Goal: Task Accomplishment & Management: Manage account settings

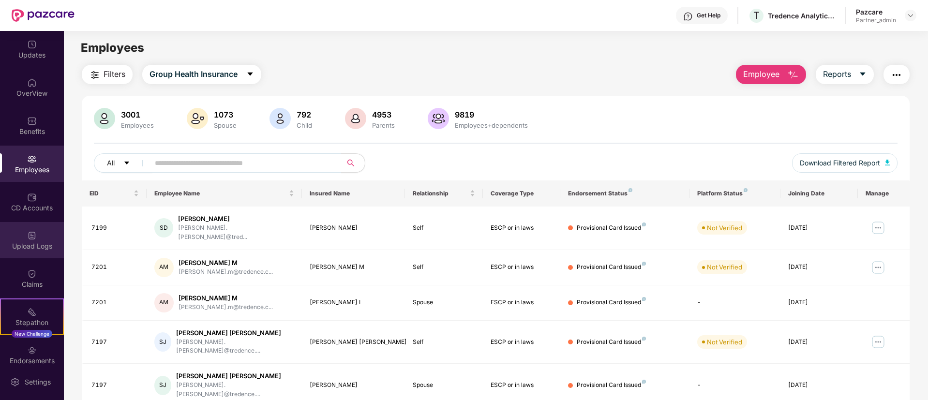
click at [32, 239] on img at bounding box center [32, 236] width 10 height 10
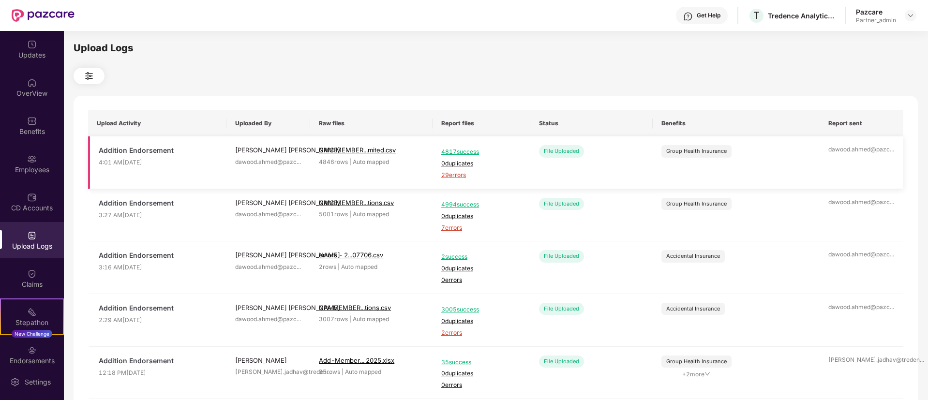
click at [454, 174] on span "29 errors" at bounding box center [481, 175] width 80 height 9
click at [453, 231] on span "7 errors" at bounding box center [481, 228] width 80 height 9
click at [16, 164] on div "Employees" at bounding box center [32, 164] width 64 height 36
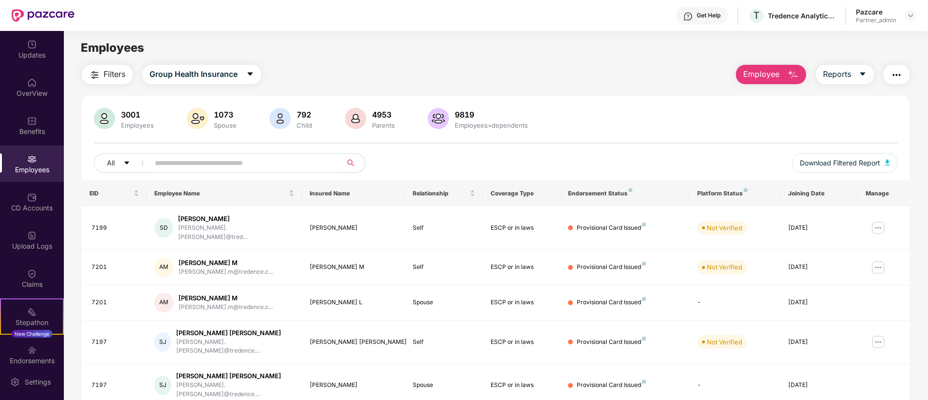
click at [748, 83] on button "Employee" at bounding box center [771, 74] width 70 height 19
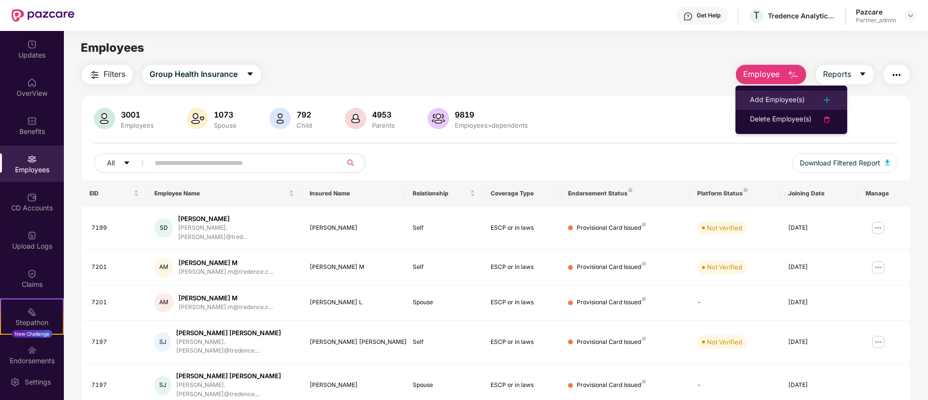
click at [751, 99] on div "Add Employee(s)" at bounding box center [777, 100] width 55 height 12
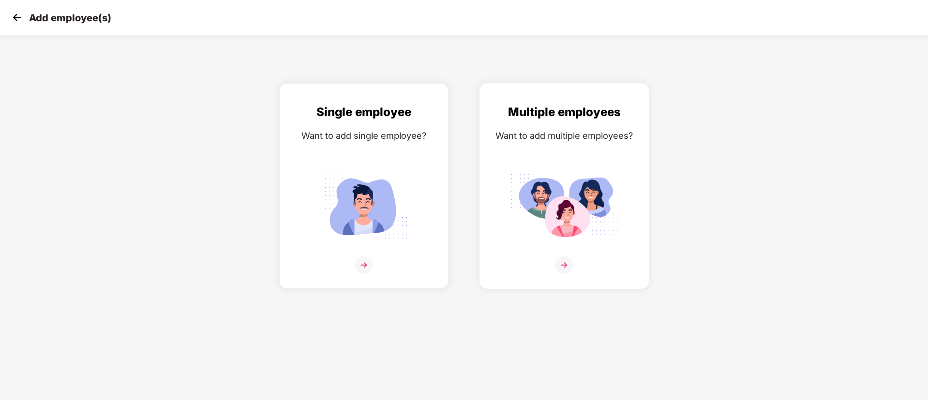
click at [640, 159] on div "Multiple employees Want to add multiple employees?" at bounding box center [564, 186] width 169 height 206
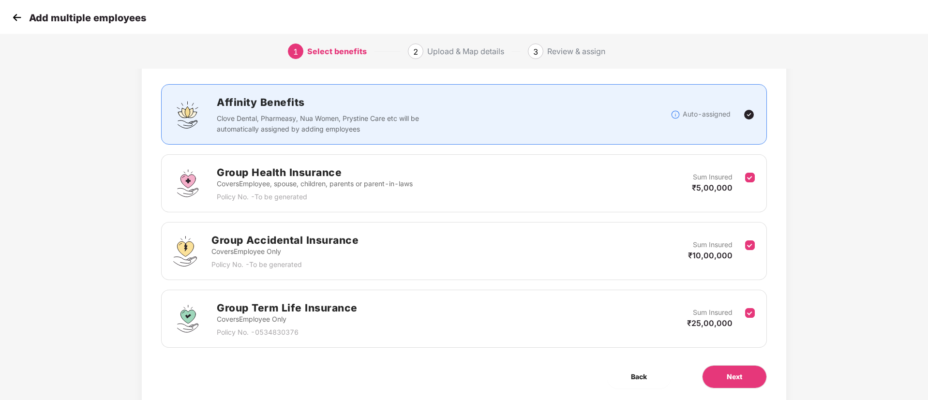
scroll to position [73, 0]
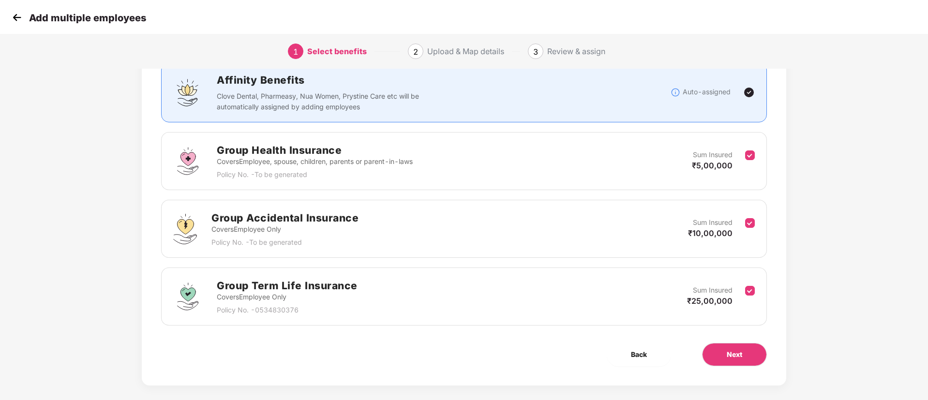
click at [748, 211] on div "Group Accidental Insurance Covers Employee Only Policy No. - To be generated Su…" at bounding box center [464, 229] width 582 height 38
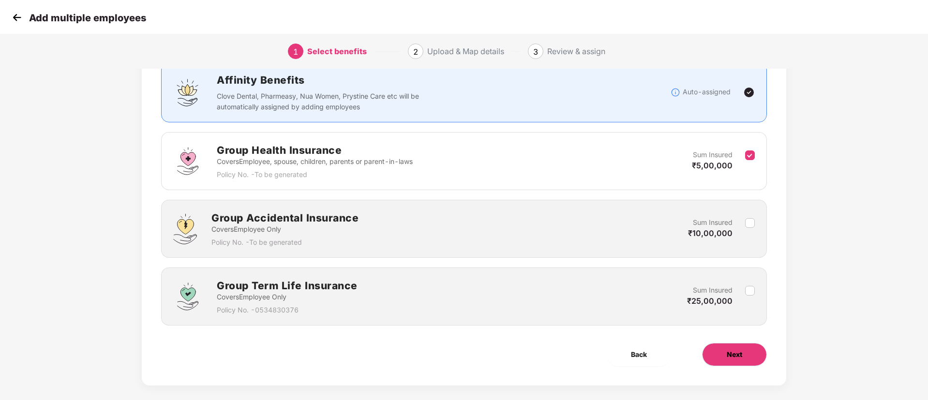
click at [736, 348] on button "Next" at bounding box center [734, 354] width 65 height 23
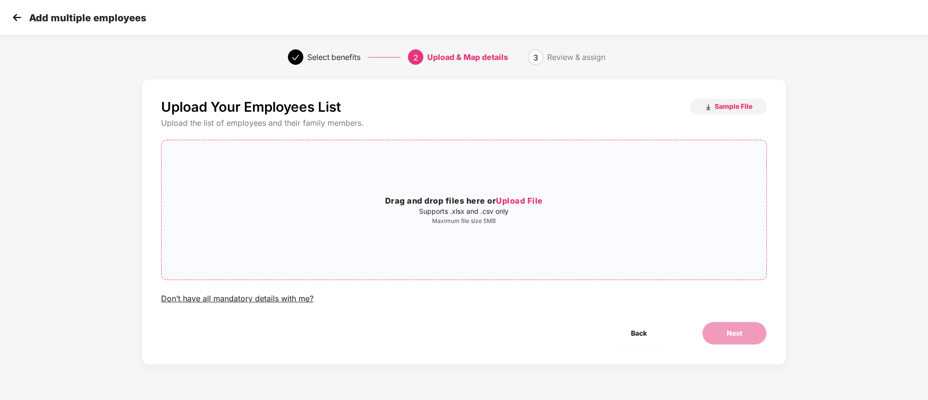
click at [567, 247] on div "Drag and drop files here or Upload File Supports .xlsx and .csv only Maximum fi…" at bounding box center [464, 210] width 605 height 124
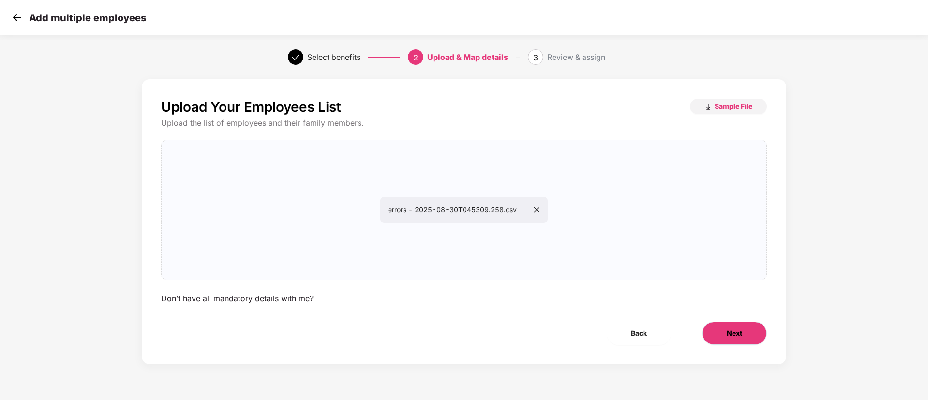
click at [720, 334] on button "Next" at bounding box center [734, 333] width 65 height 23
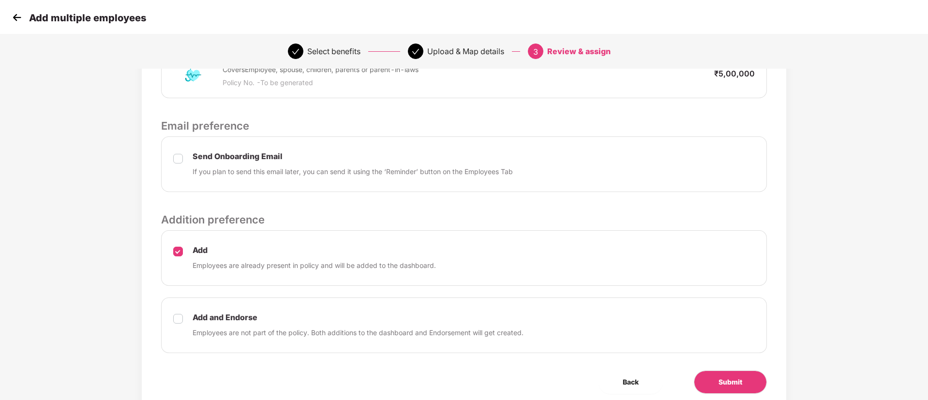
scroll to position [300, 0]
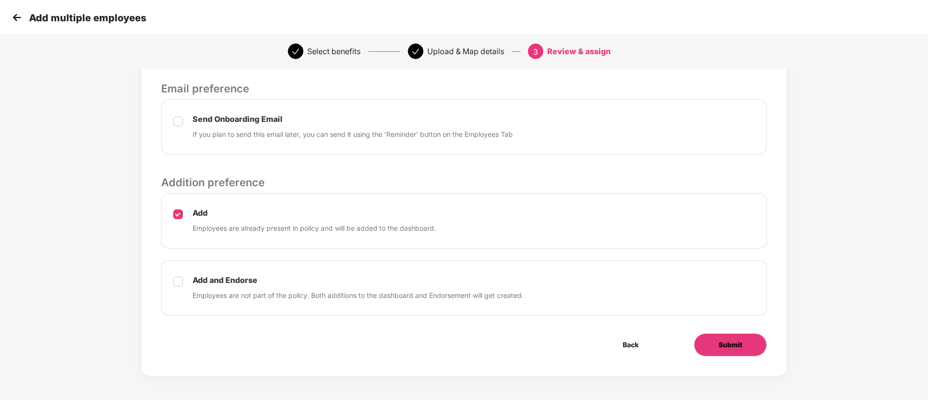
click at [758, 355] on button "Submit" at bounding box center [730, 344] width 73 height 23
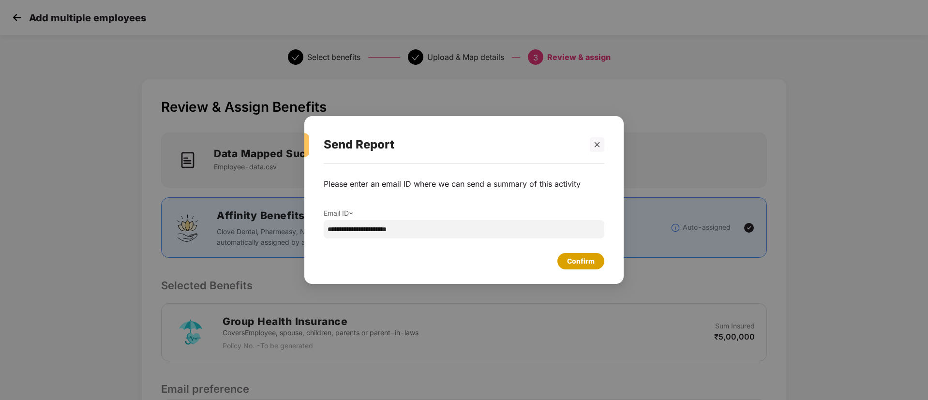
click at [593, 260] on div "Confirm" at bounding box center [581, 261] width 28 height 11
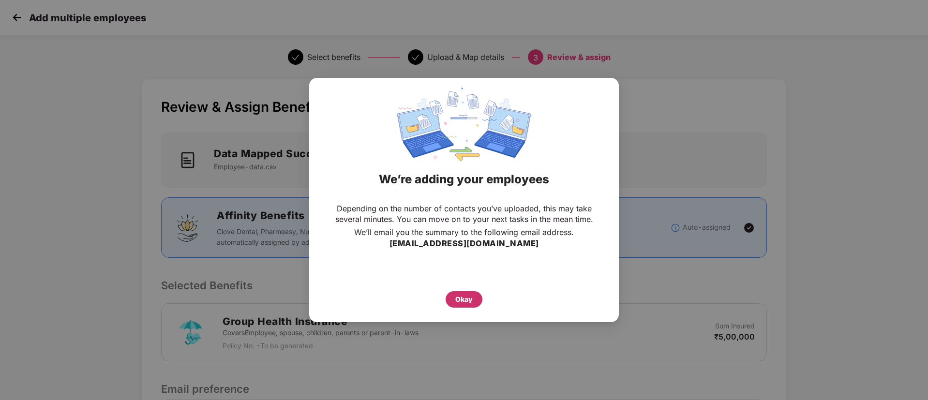
click at [471, 291] on div "Okay" at bounding box center [464, 299] width 37 height 16
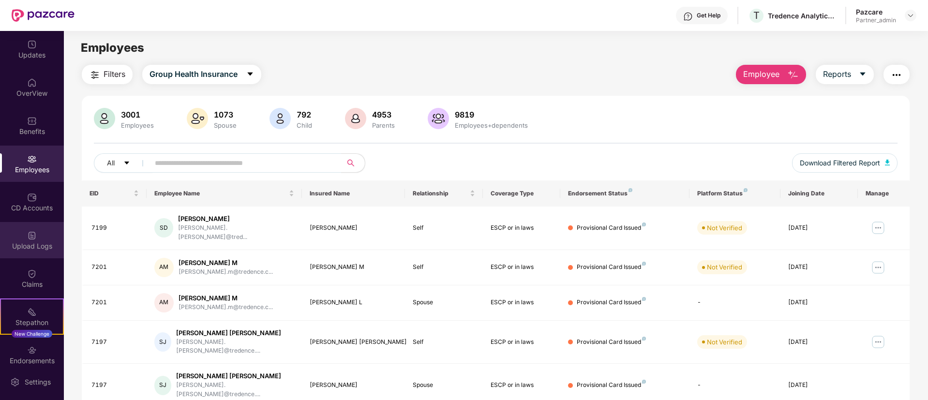
click at [0, 256] on div "Upload Logs" at bounding box center [32, 240] width 64 height 36
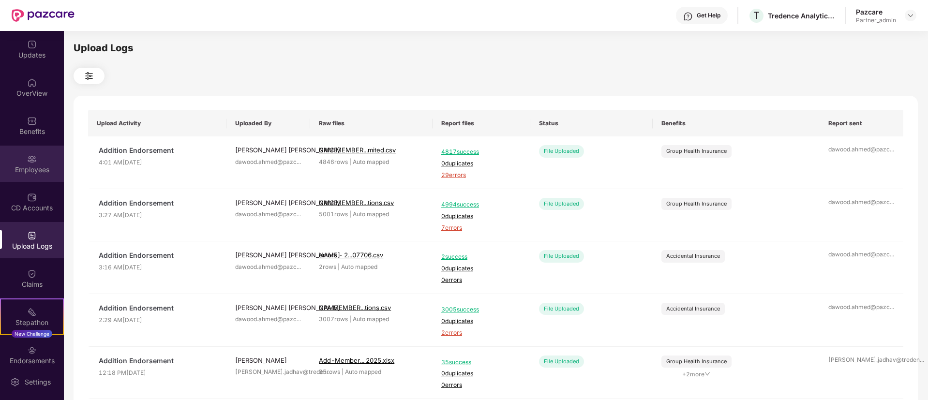
click at [20, 166] on div "Employees" at bounding box center [32, 170] width 64 height 10
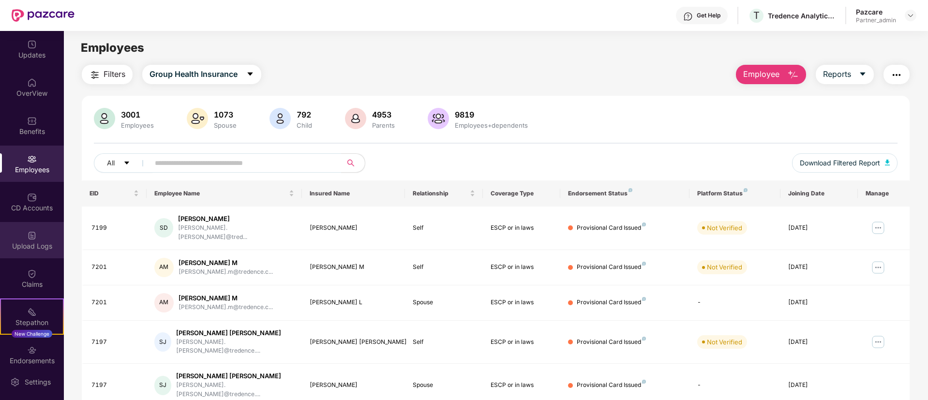
click at [36, 226] on div "Upload Logs" at bounding box center [32, 240] width 64 height 36
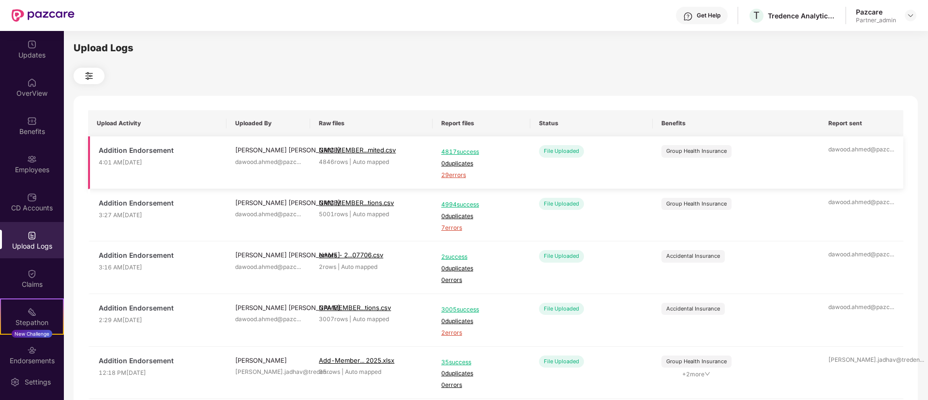
click at [452, 177] on span "29 errors" at bounding box center [481, 175] width 80 height 9
click at [456, 227] on span "7 errors" at bounding box center [481, 228] width 80 height 9
click at [8, 159] on div "Employees" at bounding box center [32, 164] width 64 height 36
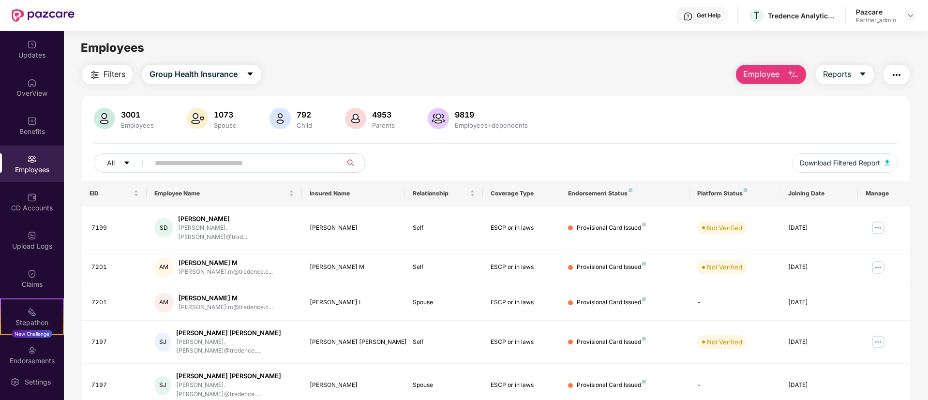
click at [765, 79] on span "Employee" at bounding box center [761, 74] width 36 height 12
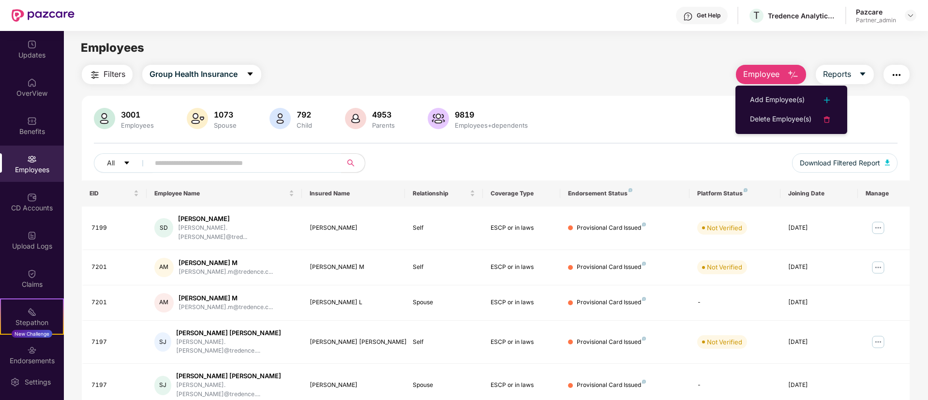
click at [766, 100] on div "Add Employee(s)" at bounding box center [777, 100] width 55 height 12
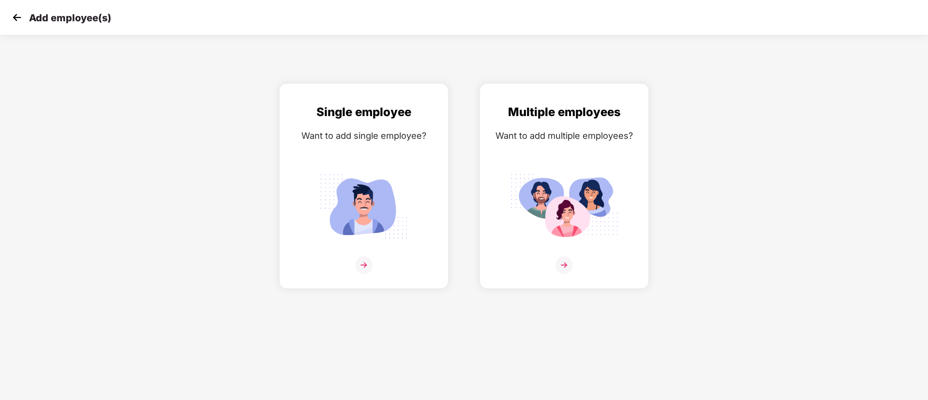
click at [651, 146] on div "Multiple employees Want to add multiple employees?" at bounding box center [564, 186] width 200 height 206
click at [614, 148] on div "Multiple employees Want to add multiple employees?" at bounding box center [564, 194] width 149 height 183
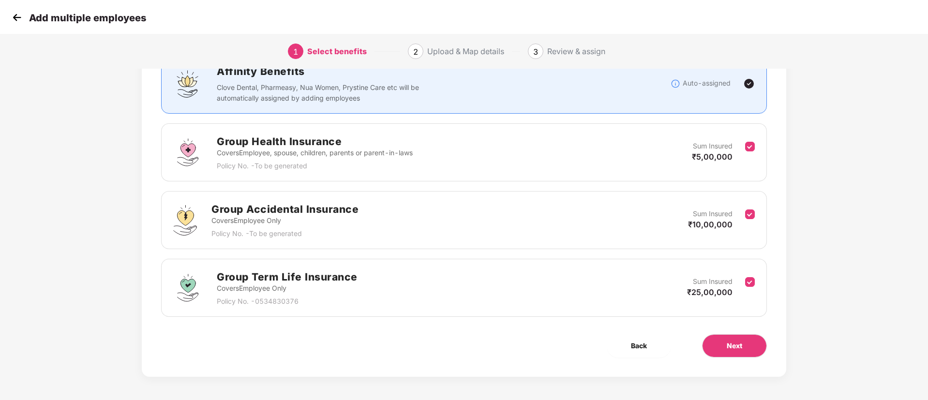
scroll to position [82, 0]
click at [746, 219] on label at bounding box center [750, 220] width 10 height 24
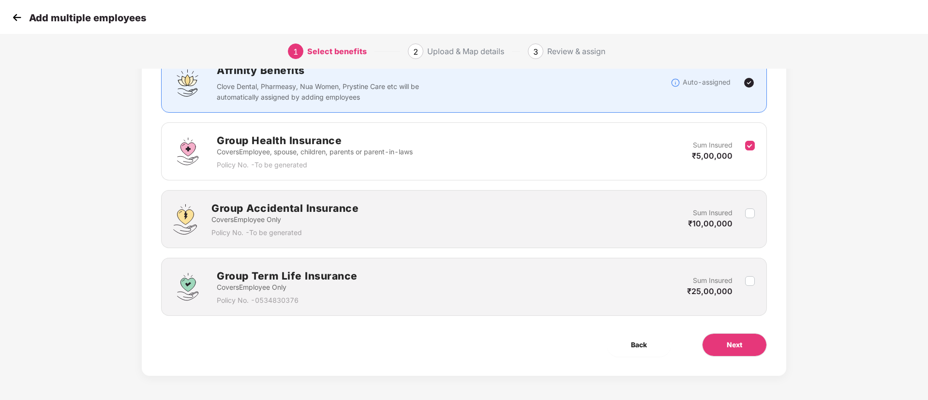
click at [720, 332] on div "Benefits 1 / 3 Selected Affinity Benefits Clove Dental, Pharmeasy, Nua Women, P…" at bounding box center [464, 186] width 645 height 379
click at [720, 342] on button "Next" at bounding box center [734, 344] width 65 height 23
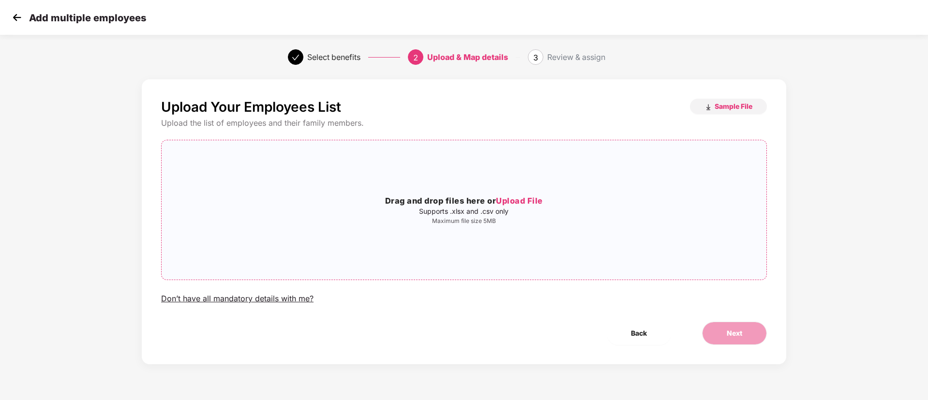
click at [474, 193] on div "Drag and drop files here or Upload File Supports .xlsx and .csv only Maximum fi…" at bounding box center [464, 210] width 605 height 124
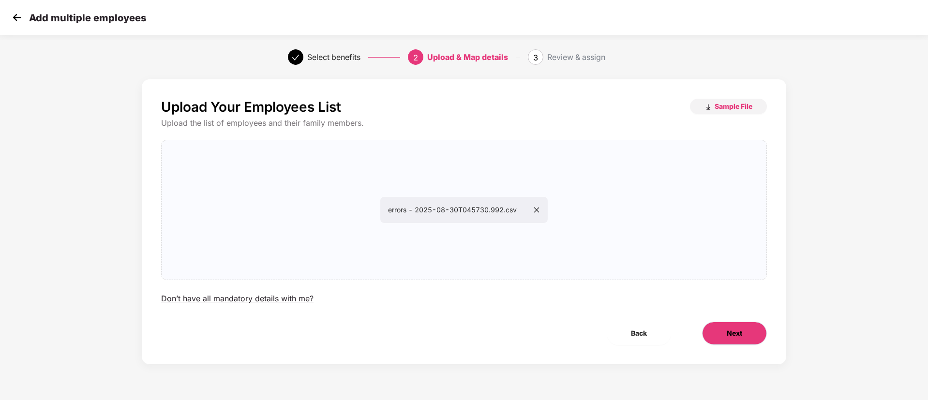
click at [725, 326] on button "Next" at bounding box center [734, 333] width 65 height 23
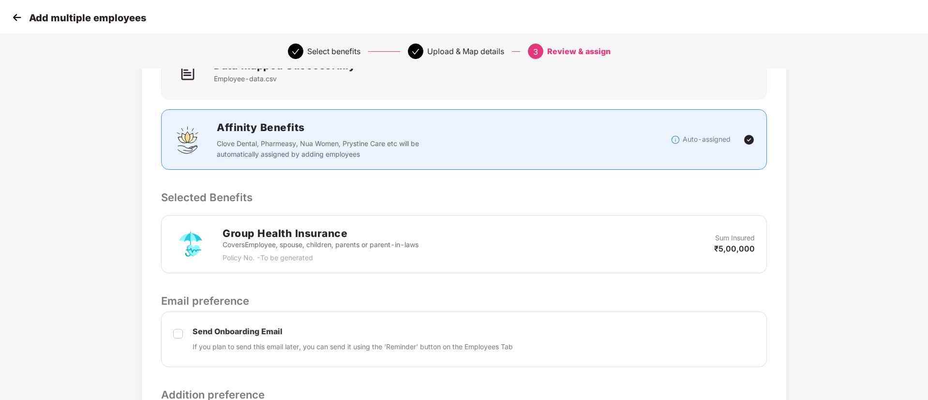
scroll to position [83, 0]
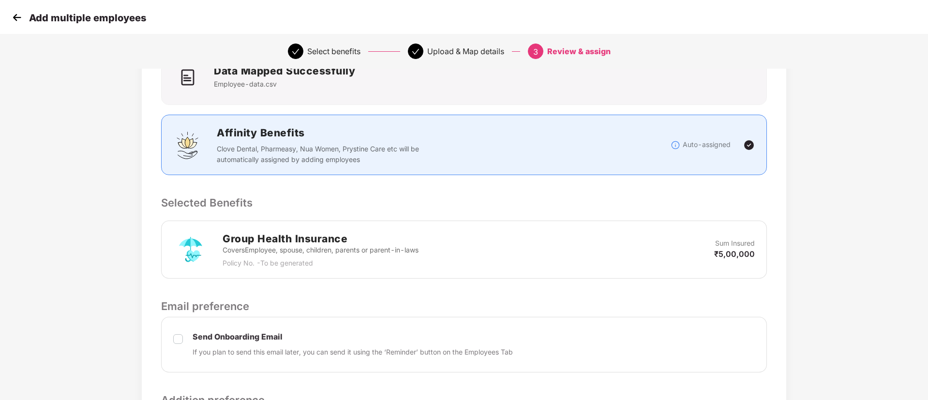
click at [20, 24] on img at bounding box center [17, 17] width 15 height 15
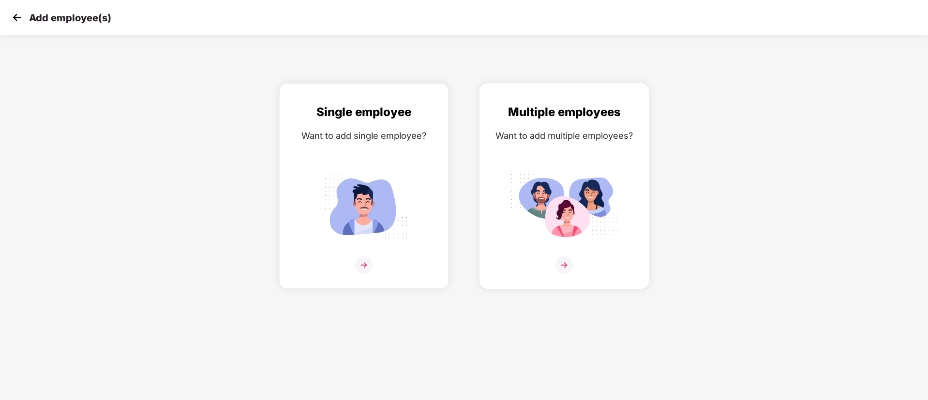
click at [563, 177] on img at bounding box center [564, 206] width 108 height 75
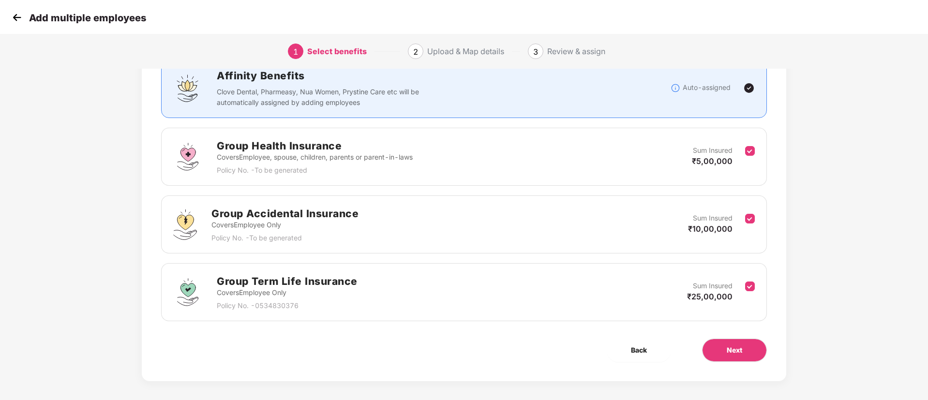
scroll to position [82, 0]
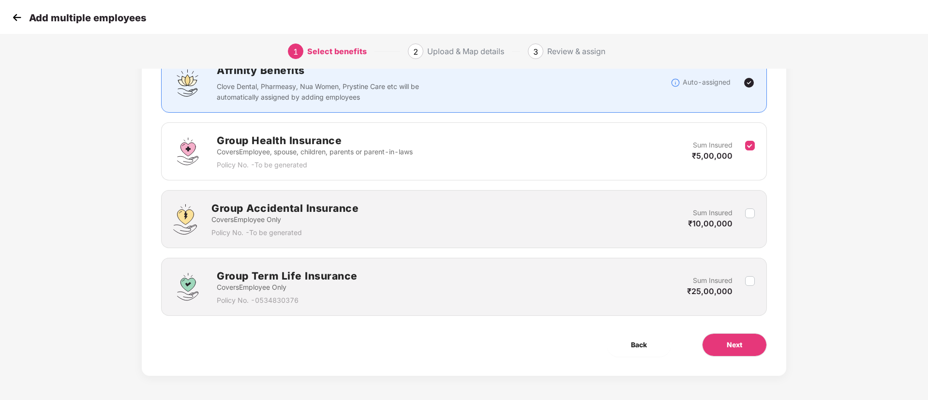
click at [732, 330] on div "Benefits 1 / 3 Selected Affinity Benefits Clove Dental, Pharmeasy, Nua Women, P…" at bounding box center [464, 186] width 645 height 379
click at [732, 340] on span "Next" at bounding box center [734, 345] width 15 height 11
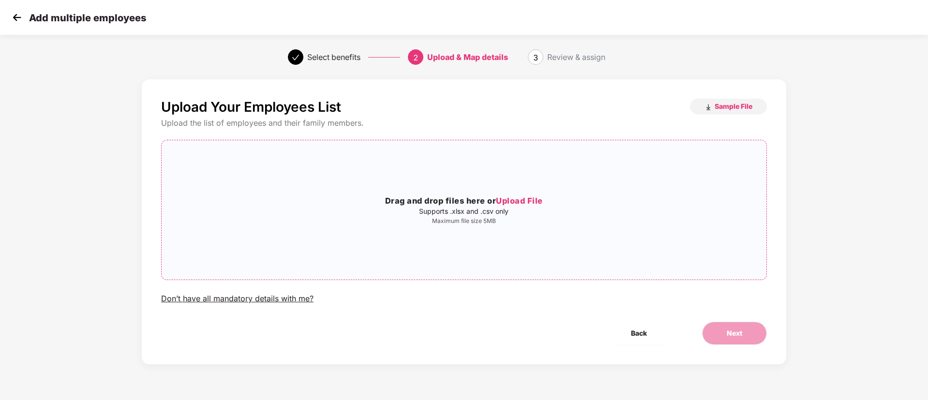
click at [486, 212] on p "Supports .xlsx and .csv only" at bounding box center [464, 212] width 605 height 8
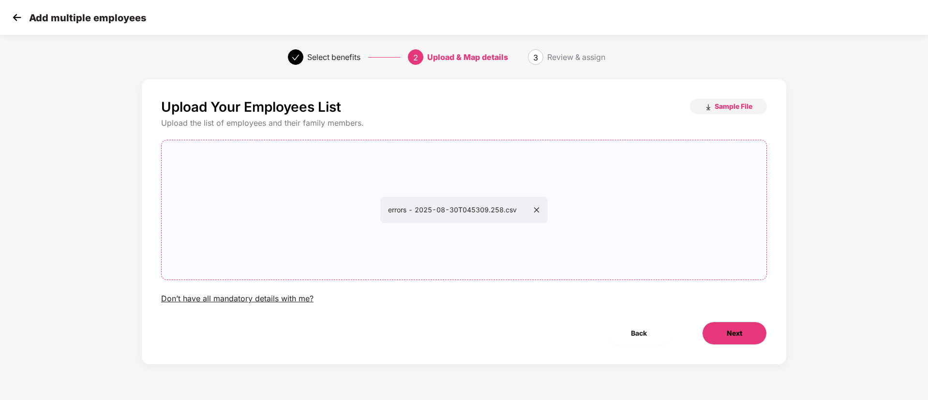
click at [719, 330] on button "Next" at bounding box center [734, 333] width 65 height 23
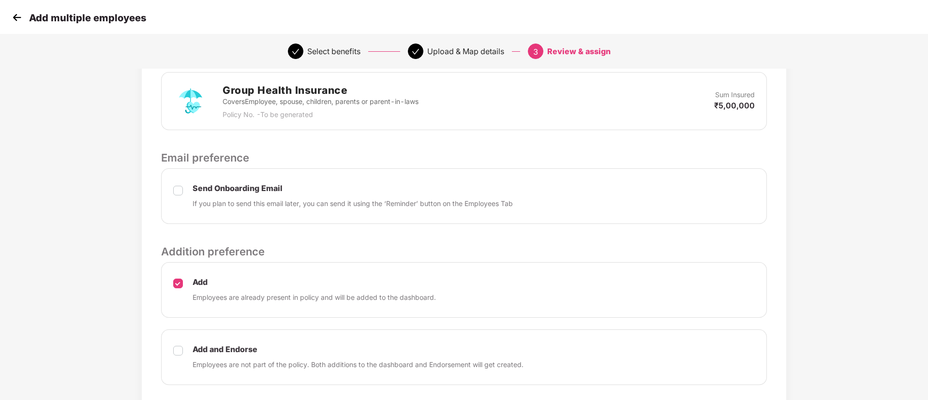
scroll to position [290, 0]
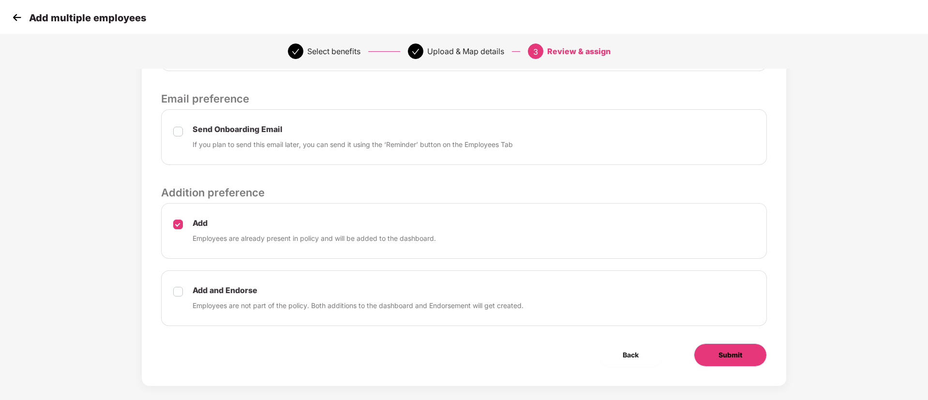
click at [719, 345] on button "Submit" at bounding box center [730, 355] width 73 height 23
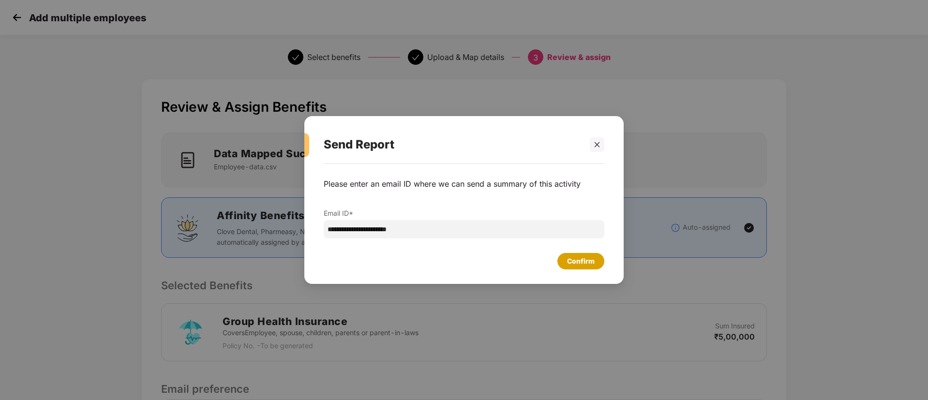
click at [585, 261] on div "Confirm" at bounding box center [581, 261] width 28 height 11
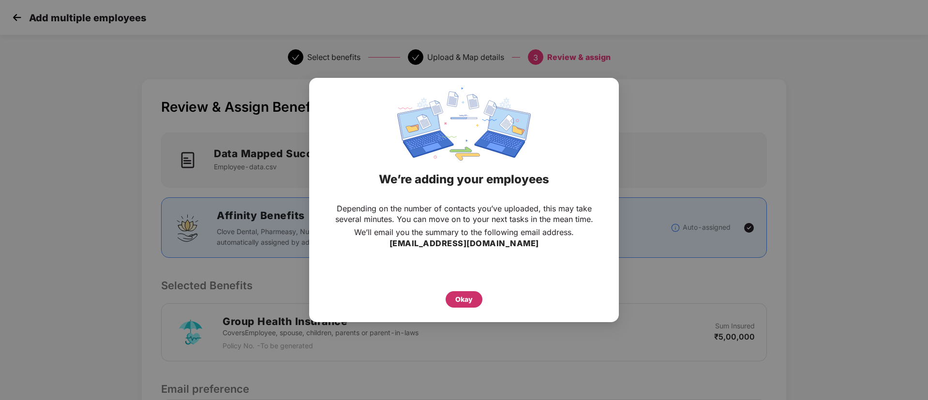
click at [467, 300] on div "Okay" at bounding box center [463, 299] width 17 height 11
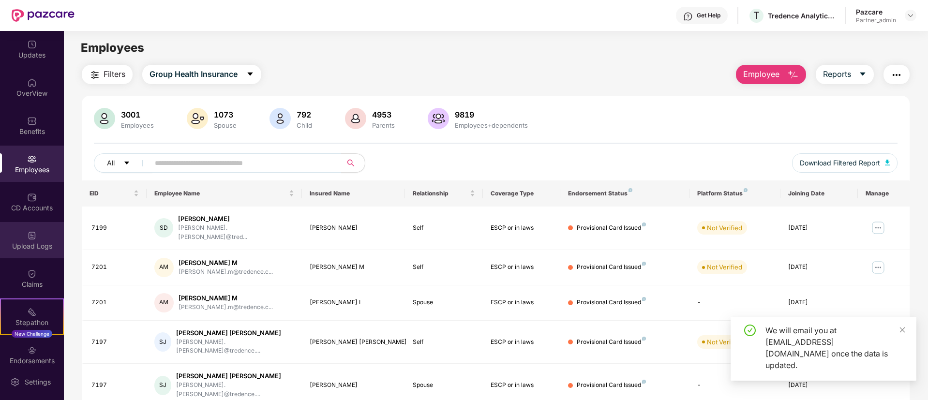
click at [8, 245] on div "Upload Logs" at bounding box center [32, 246] width 64 height 10
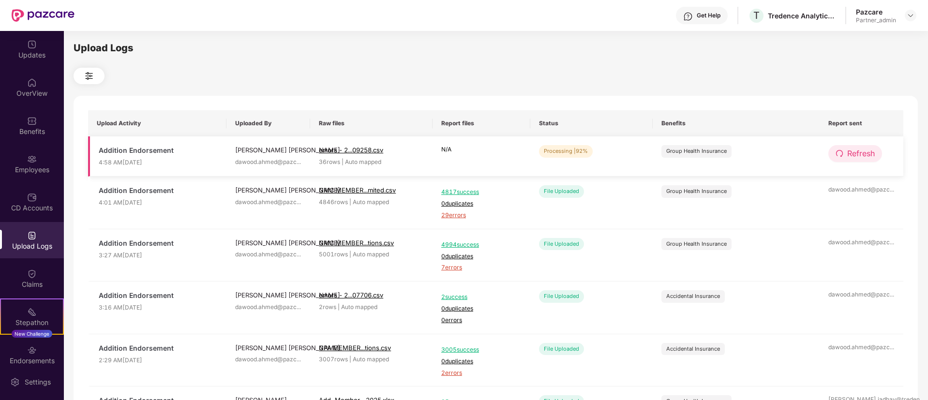
click at [840, 157] on span "redo" at bounding box center [840, 154] width 8 height 9
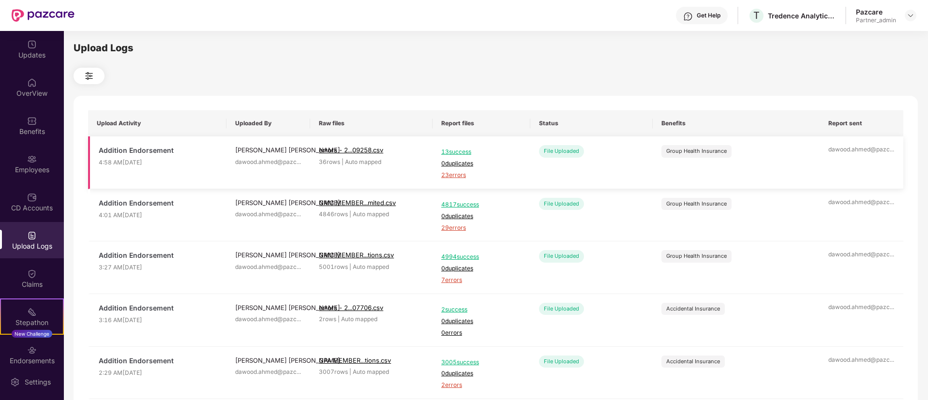
click at [454, 172] on span "23 errors" at bounding box center [481, 175] width 80 height 9
click at [38, 158] on div "Employees" at bounding box center [32, 164] width 64 height 36
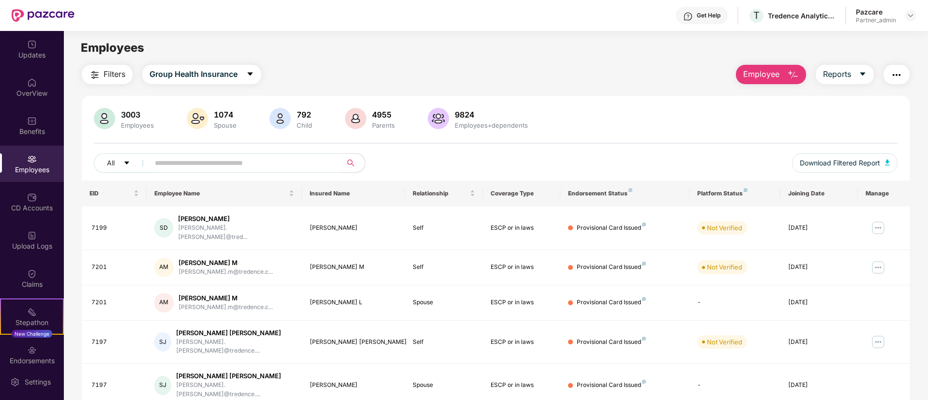
paste input "****"
click at [237, 156] on input "text" at bounding box center [242, 163] width 174 height 15
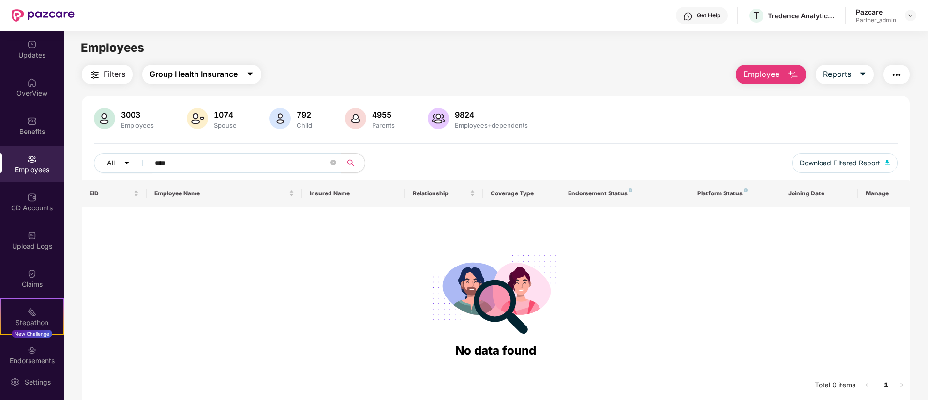
click at [192, 71] on span "Group Health Insurance" at bounding box center [194, 74] width 88 height 12
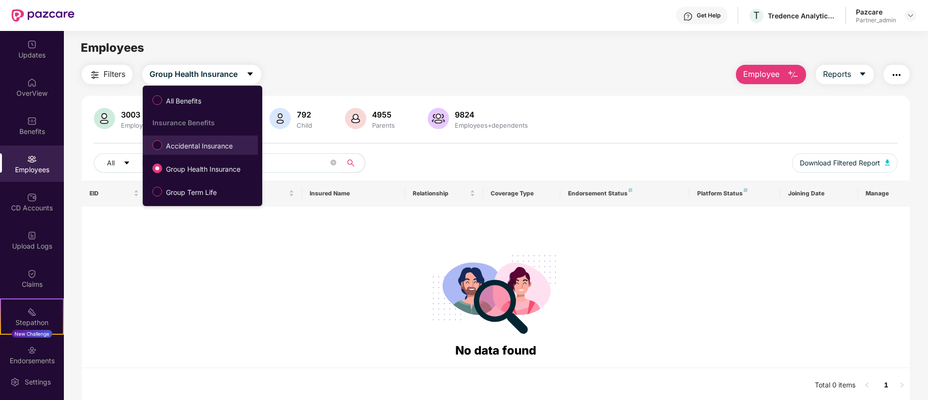
click at [176, 145] on span "Accidental Insurance" at bounding box center [199, 146] width 75 height 11
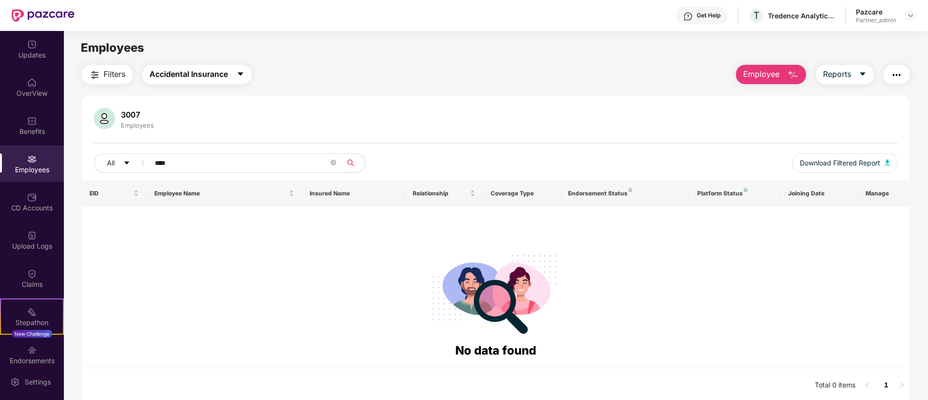
click at [176, 80] on span "Accidental Insurance" at bounding box center [189, 74] width 78 height 12
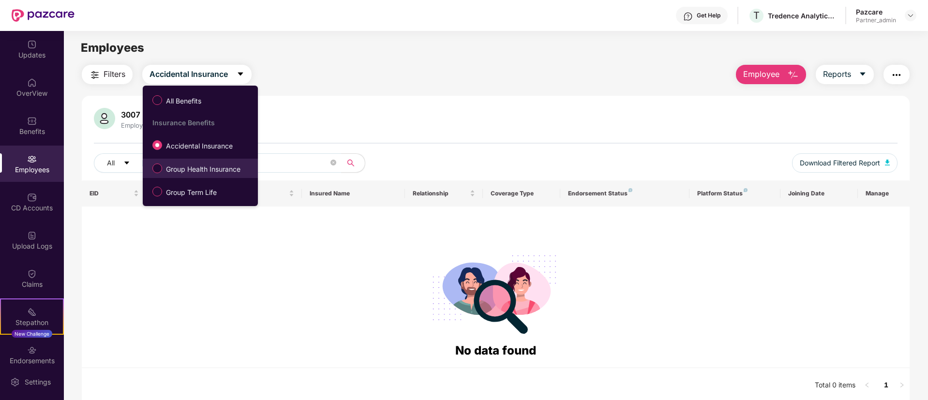
click at [183, 168] on span "Group Health Insurance" at bounding box center [203, 169] width 82 height 11
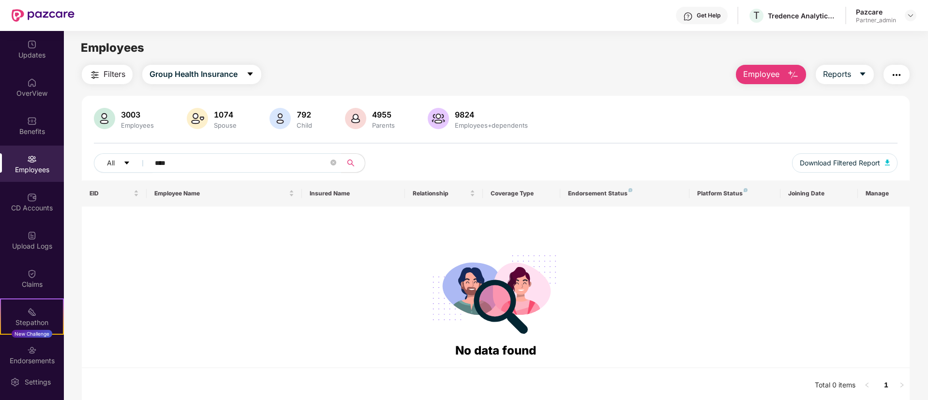
click at [199, 64] on main "Employees Filters Group Health Insurance Employee Reports 3003 Employees 1074 S…" at bounding box center [496, 231] width 864 height 400
click at [194, 68] on span "Group Health Insurance" at bounding box center [194, 74] width 88 height 12
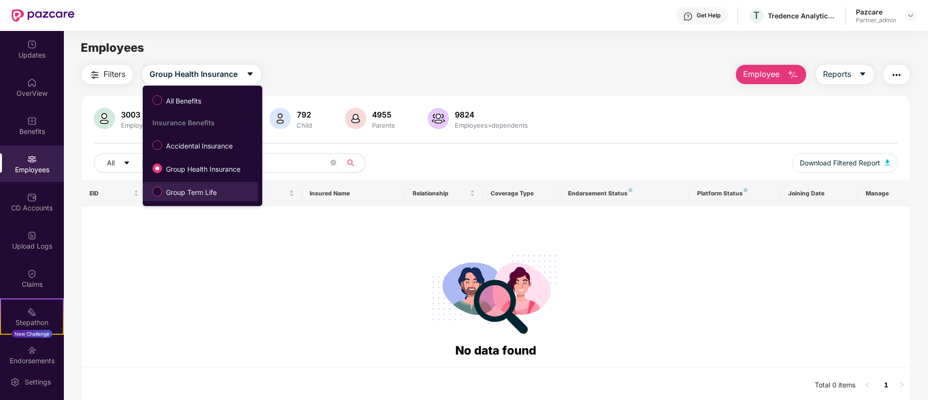
click at [187, 193] on span "Group Term Life" at bounding box center [191, 192] width 59 height 11
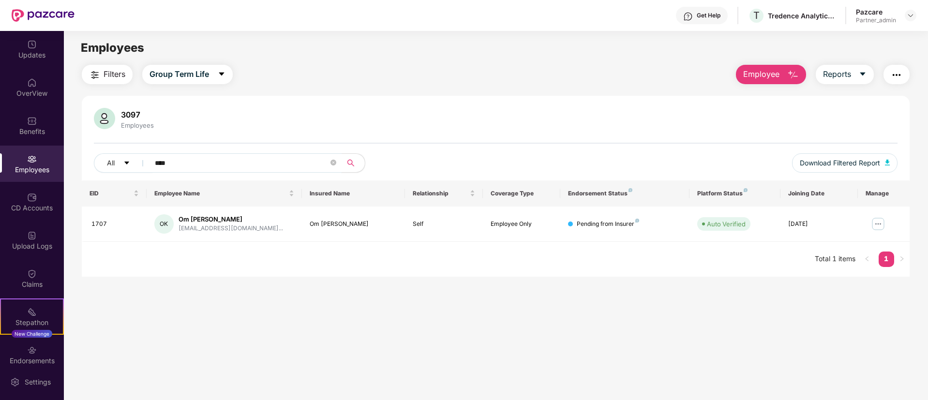
click at [195, 162] on input "****" at bounding box center [242, 163] width 174 height 15
click at [179, 170] on span "****" at bounding box center [242, 162] width 198 height 19
click at [184, 156] on input "****" at bounding box center [242, 163] width 174 height 15
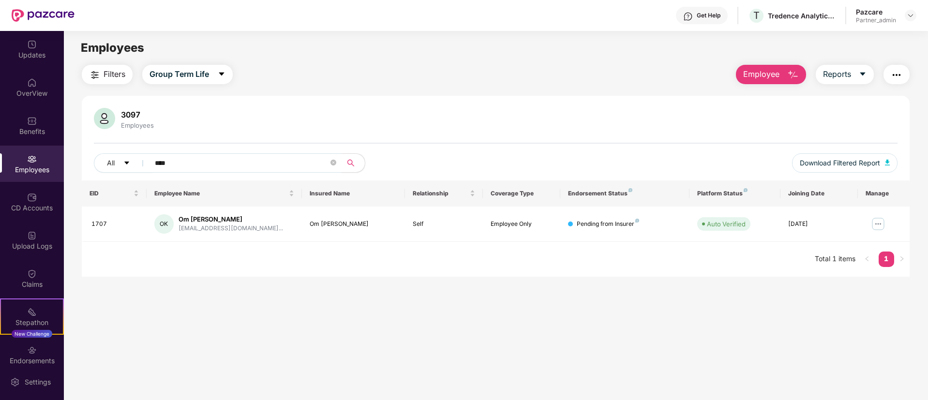
paste input "text"
type input "****"
click at [29, 246] on div "Upload Logs" at bounding box center [32, 246] width 64 height 10
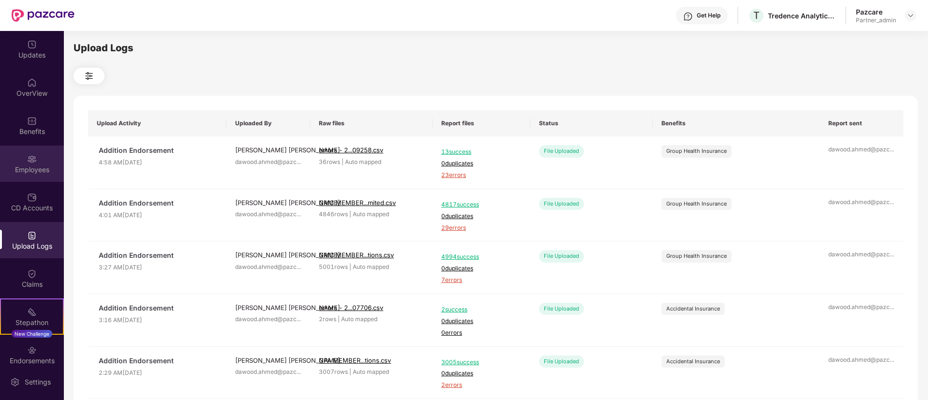
click at [42, 165] on div "Employees" at bounding box center [32, 170] width 64 height 10
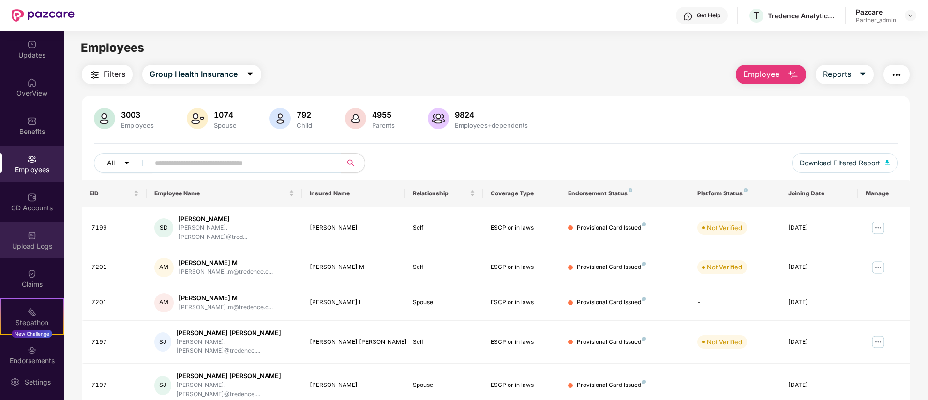
click at [31, 231] on img at bounding box center [32, 236] width 10 height 10
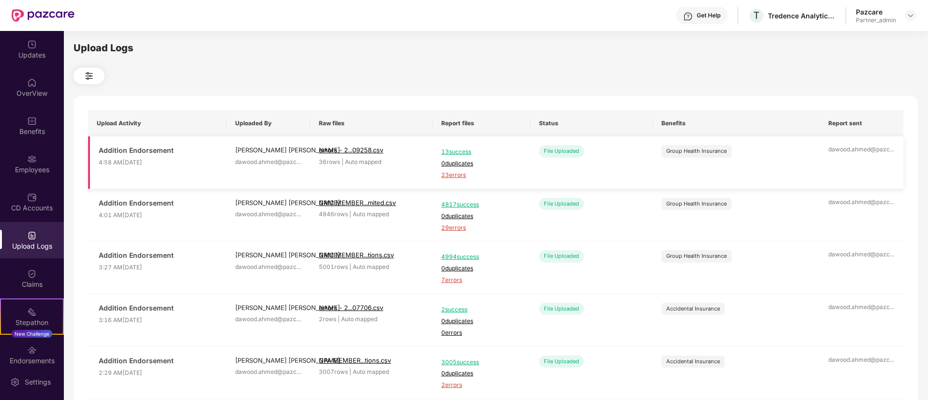
click at [456, 173] on span "23 errors" at bounding box center [481, 175] width 80 height 9
drag, startPoint x: 30, startPoint y: 104, endPoint x: 25, endPoint y: 116, distance: 13.0
click at [25, 116] on div "Updates OverView Benefits Employees CD Accounts Upload Logs Claims Stepathon Ne…" at bounding box center [32, 197] width 64 height 333
click at [27, 116] on img at bounding box center [32, 121] width 10 height 10
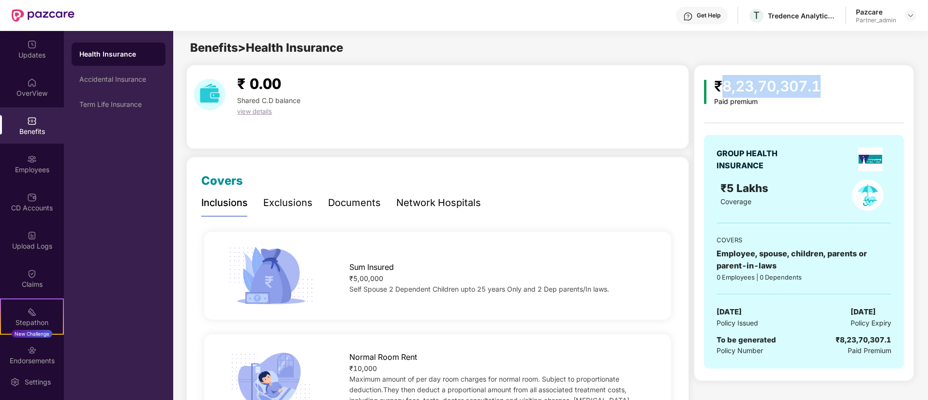
drag, startPoint x: 724, startPoint y: 86, endPoint x: 832, endPoint y: 86, distance: 108.4
click at [832, 86] on div "₹8,23,70,307.1 Paid premium" at bounding box center [803, 90] width 199 height 31
copy div "8,23,70,307.1"
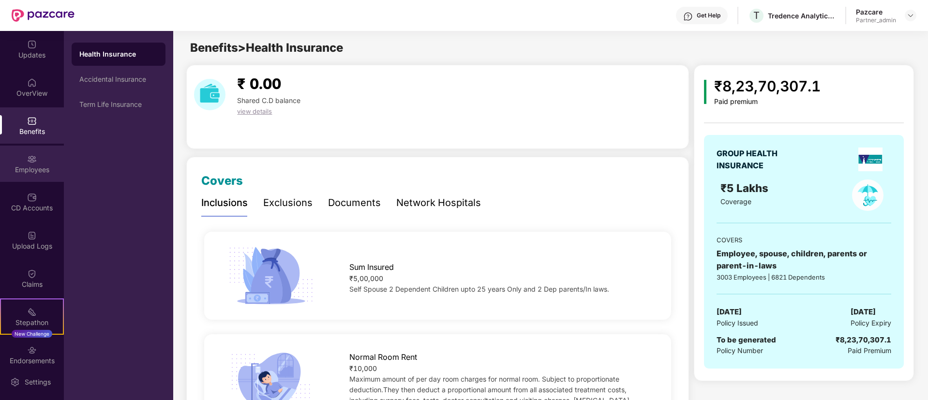
click at [0, 150] on div "Employees" at bounding box center [32, 164] width 64 height 36
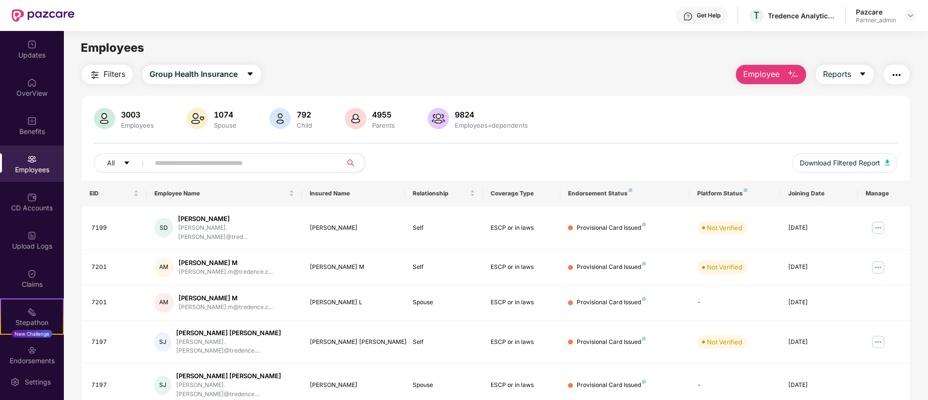
click at [488, 155] on div "All" at bounding box center [328, 162] width 469 height 19
click at [12, 230] on div "Upload Logs" at bounding box center [32, 240] width 64 height 36
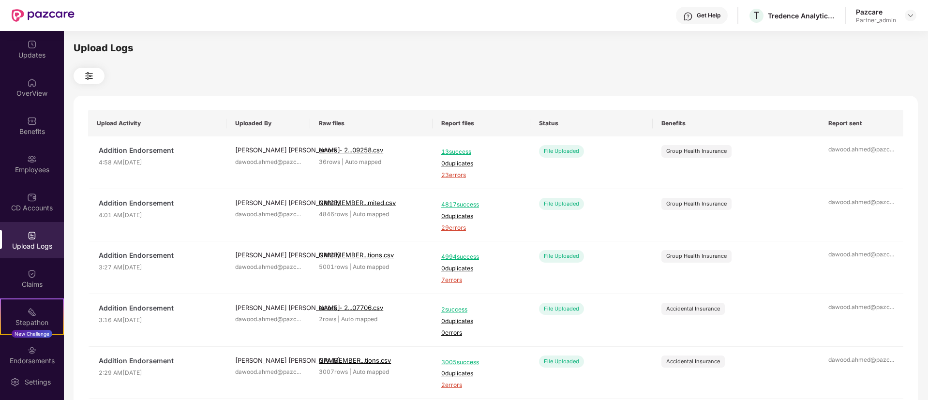
click at [913, 21] on div at bounding box center [911, 16] width 12 height 12
click at [917, 19] on header "Get Help T Tredence Analytics Solutions Private Limited Pazcare Partner_admin" at bounding box center [464, 15] width 928 height 31
click at [915, 17] on div at bounding box center [911, 16] width 12 height 12
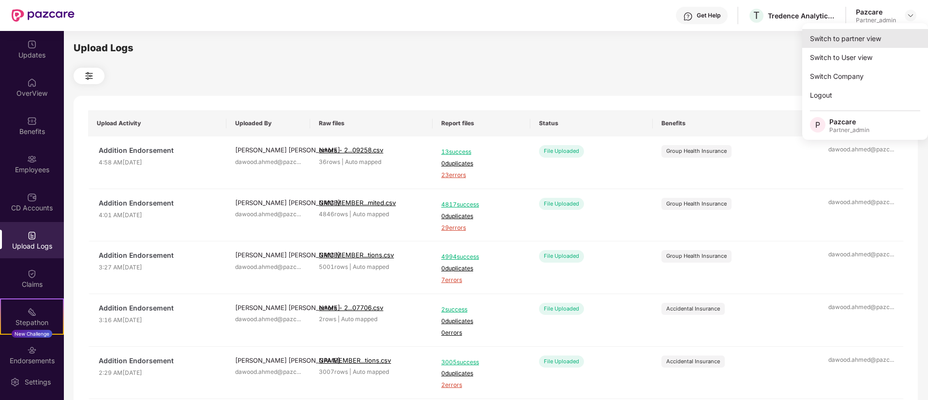
click at [836, 44] on div "Switch to partner view" at bounding box center [865, 38] width 126 height 19
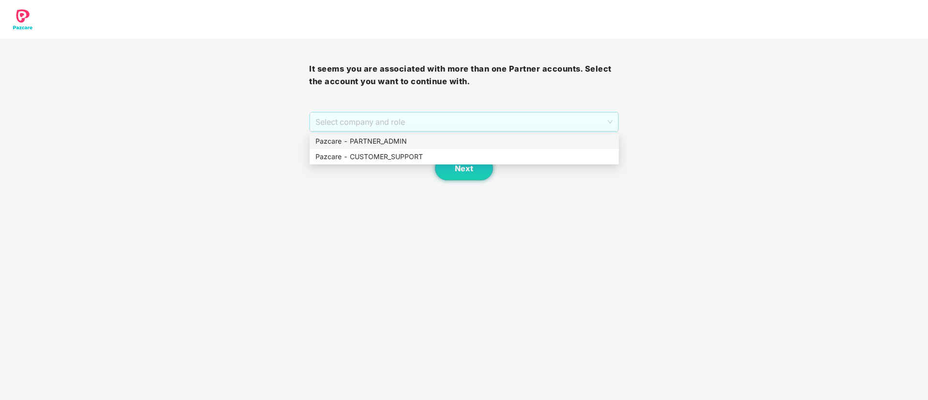
drag, startPoint x: 395, startPoint y: 125, endPoint x: 402, endPoint y: 143, distance: 19.3
click at [402, 143] on body "It seems you are associated with more than one Partner accounts. Select the acc…" at bounding box center [464, 200] width 928 height 400
click at [402, 143] on div "Pazcare - PARTNER_ADMIN" at bounding box center [464, 141] width 298 height 11
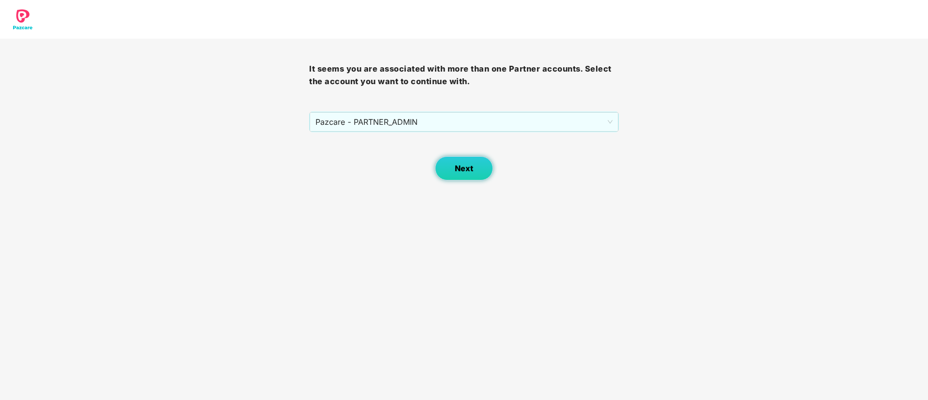
click at [466, 171] on span "Next" at bounding box center [464, 168] width 18 height 9
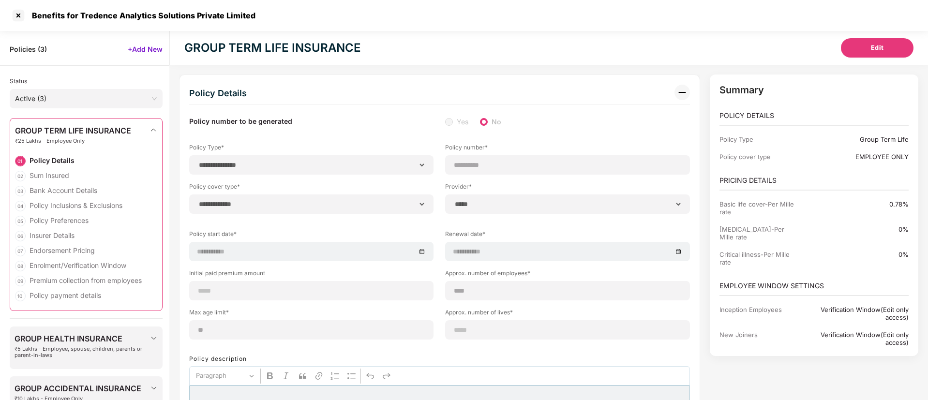
select select "**********"
select select "*****"
select select "******"
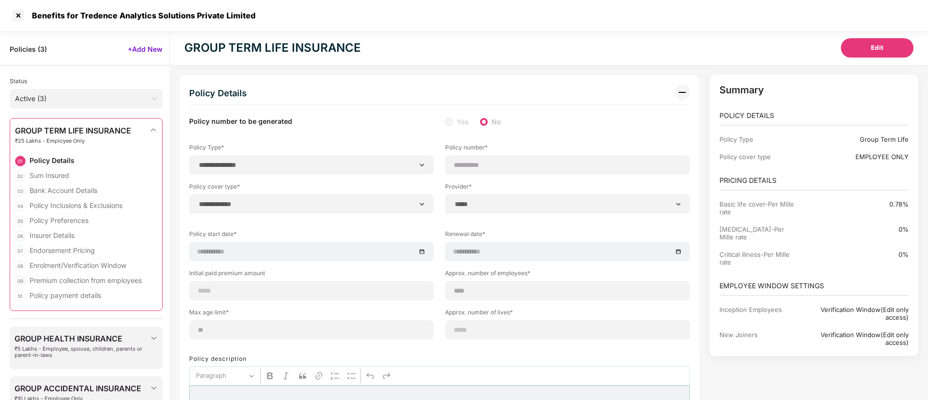
select select "*"
select select "********"
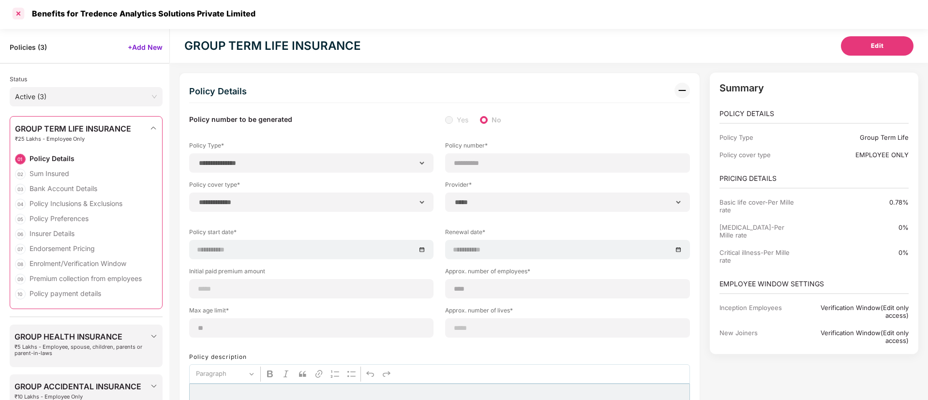
click at [21, 15] on div at bounding box center [18, 13] width 15 height 15
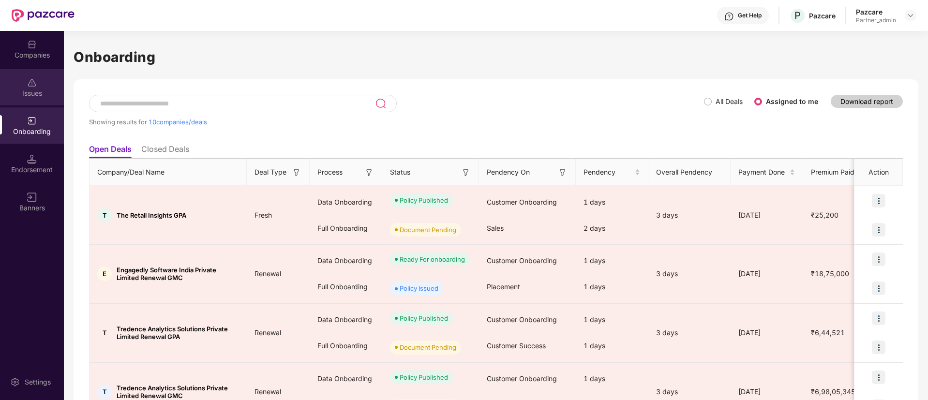
click at [13, 99] on div "Issues" at bounding box center [32, 87] width 64 height 36
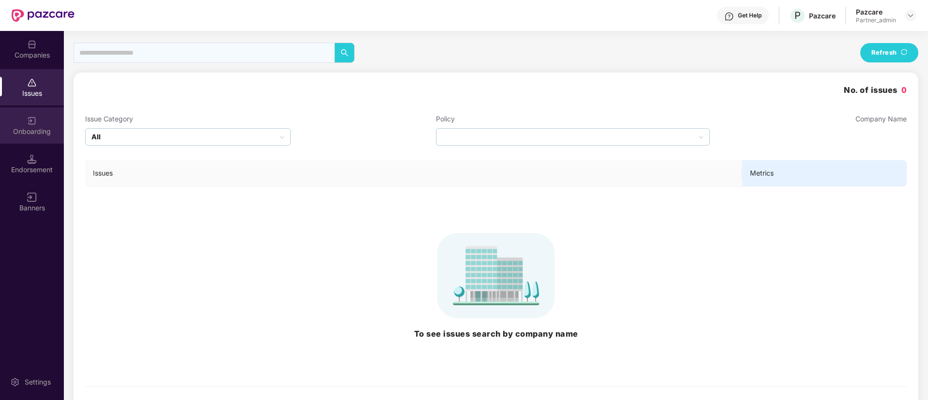
click at [15, 120] on div "Onboarding" at bounding box center [32, 125] width 64 height 36
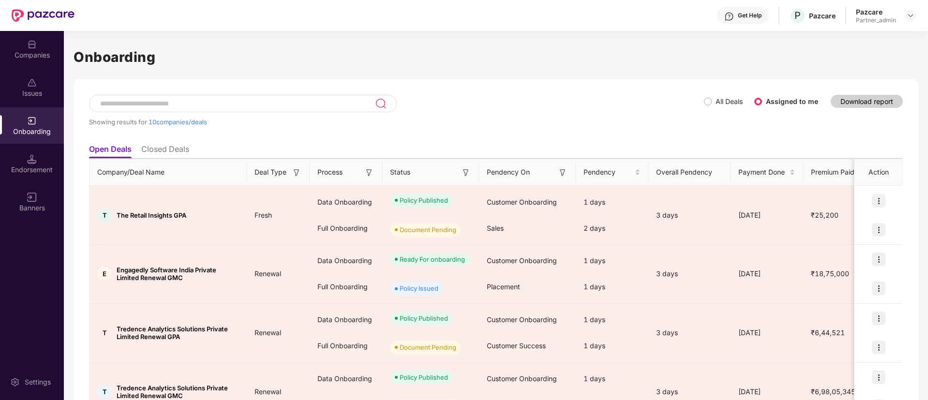
click at [467, 174] on img at bounding box center [466, 173] width 10 height 10
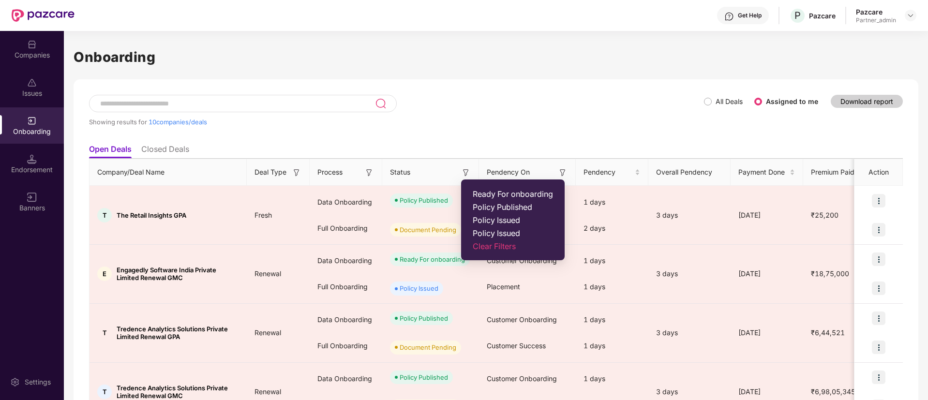
click at [481, 191] on span "Ready For onboarding" at bounding box center [513, 194] width 80 height 10
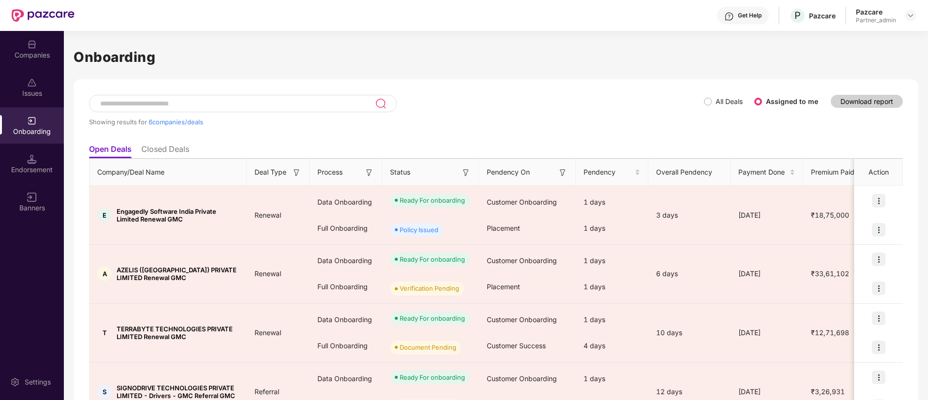
click at [368, 174] on img at bounding box center [369, 173] width 10 height 10
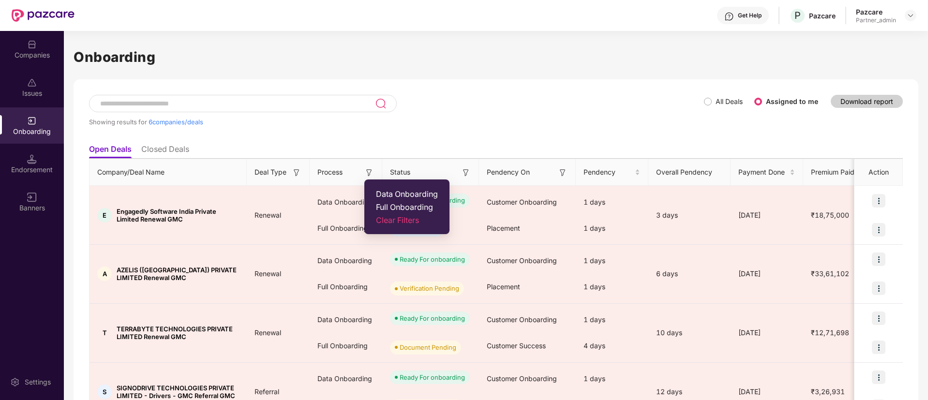
click at [384, 190] on span "Data Onboarding" at bounding box center [407, 194] width 62 height 10
